Goal: Find specific page/section: Find specific page/section

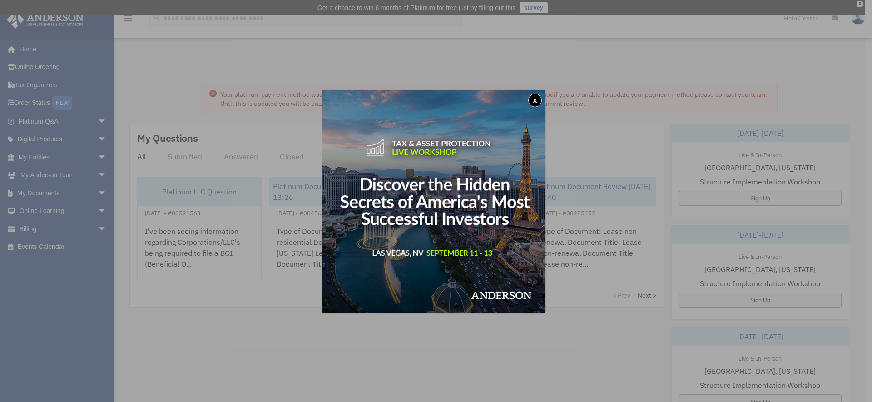
click at [539, 101] on button "x" at bounding box center [535, 101] width 14 height 14
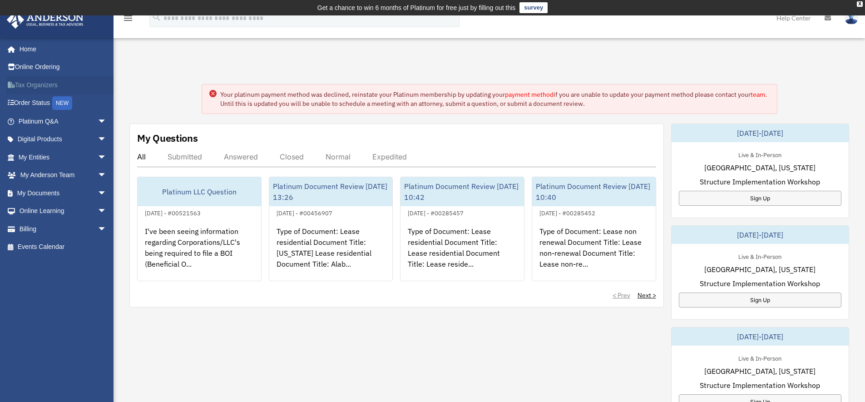
click at [33, 86] on link "Tax Organizers" at bounding box center [63, 85] width 114 height 18
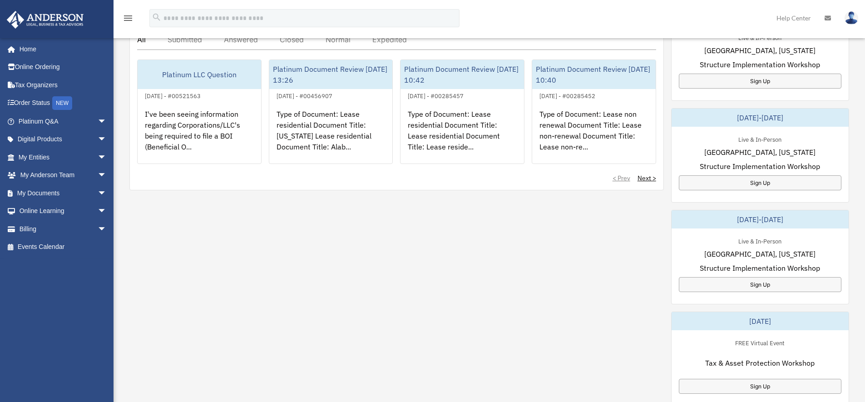
scroll to position [182, 0]
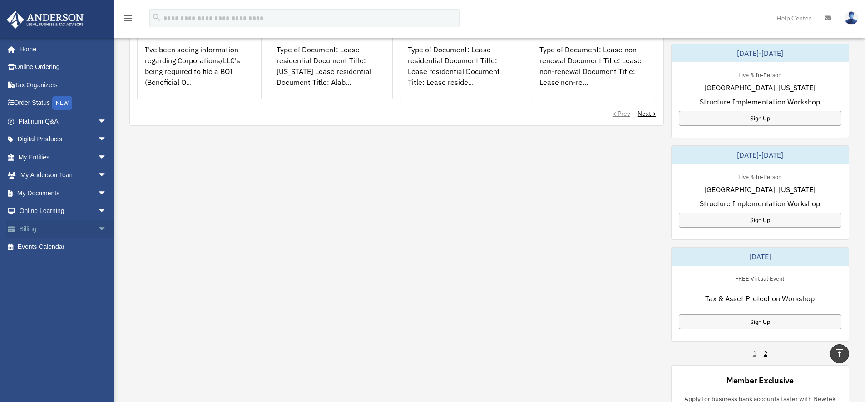
click at [36, 221] on link "Billing arrow_drop_down" at bounding box center [63, 229] width 114 height 18
